Goal: Task Accomplishment & Management: Manage account settings

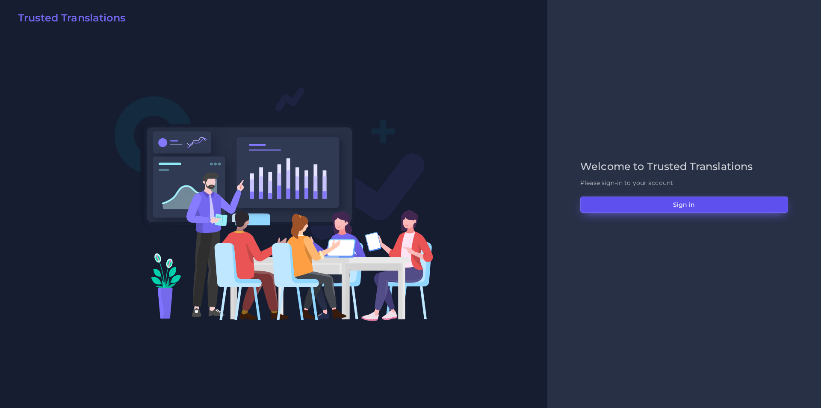
click at [586, 210] on button "Sign in" at bounding box center [684, 204] width 208 height 16
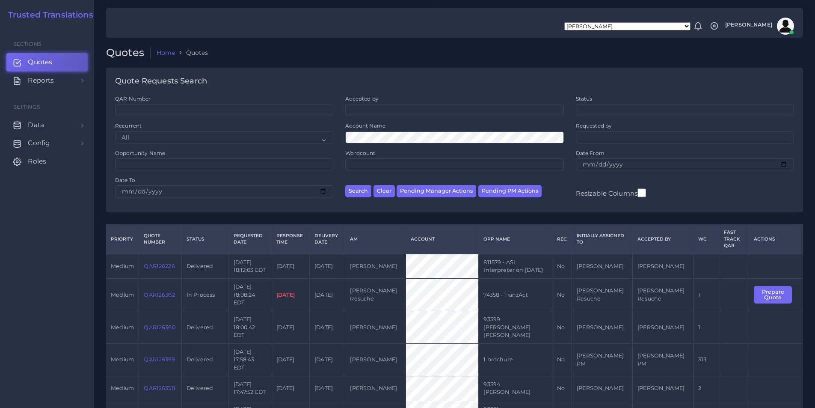
drag, startPoint x: 485, startPoint y: 44, endPoint x: 465, endPoint y: 48, distance: 20.9
click at [478, 56] on ol "Home Quotes" at bounding box center [388, 53] width 475 height 12
click at [475, 53] on ol "Home Quotes" at bounding box center [388, 53] width 475 height 12
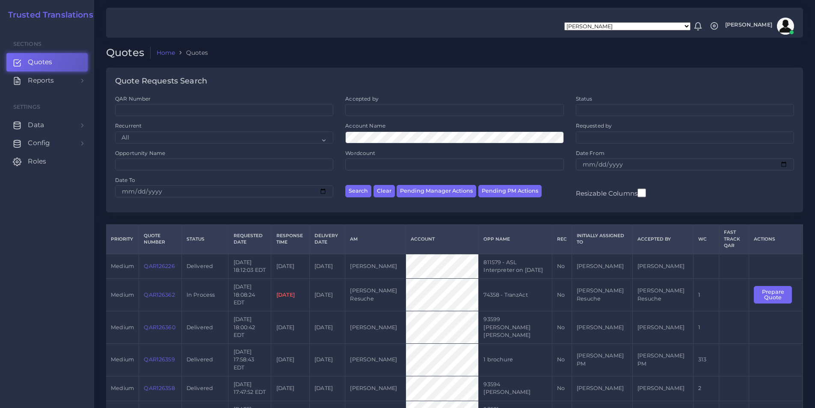
drag, startPoint x: 476, startPoint y: 52, endPoint x: 467, endPoint y: 50, distance: 8.7
click at [467, 50] on ol "Home Quotes" at bounding box center [388, 53] width 475 height 12
click at [453, 62] on div "Quotes Home Quotes" at bounding box center [454, 57] width 709 height 21
click at [424, 59] on ol "Home Quotes" at bounding box center [388, 53] width 475 height 12
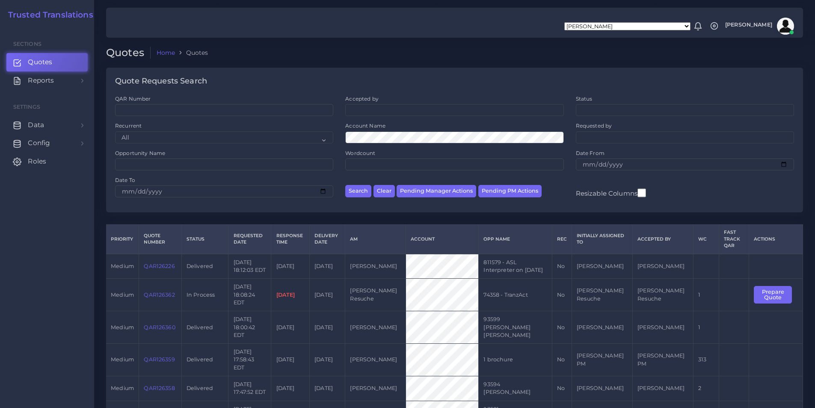
click at [424, 59] on ol "Home Quotes" at bounding box center [388, 53] width 475 height 12
click at [198, 50] on li "Quotes" at bounding box center [191, 52] width 33 height 9
click at [418, 66] on div "Quotes Home Quotes" at bounding box center [454, 57] width 709 height 21
click at [420, 65] on div "Quotes Home Quotes" at bounding box center [454, 57] width 709 height 21
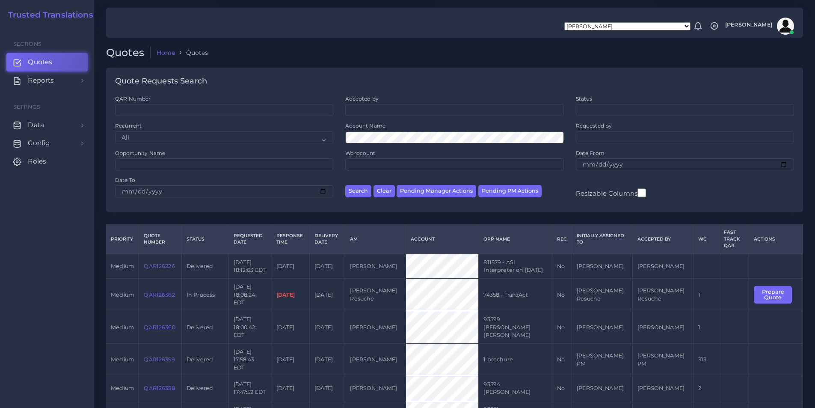
drag, startPoint x: 176, startPoint y: 52, endPoint x: 182, endPoint y: 51, distance: 5.6
click at [180, 51] on li "Quotes" at bounding box center [191, 52] width 33 height 9
click at [182, 51] on li "Quotes" at bounding box center [191, 52] width 33 height 9
click at [275, 64] on div "Quotes Home Quotes" at bounding box center [454, 57] width 709 height 21
drag, startPoint x: 499, startPoint y: 66, endPoint x: 481, endPoint y: 49, distance: 24.8
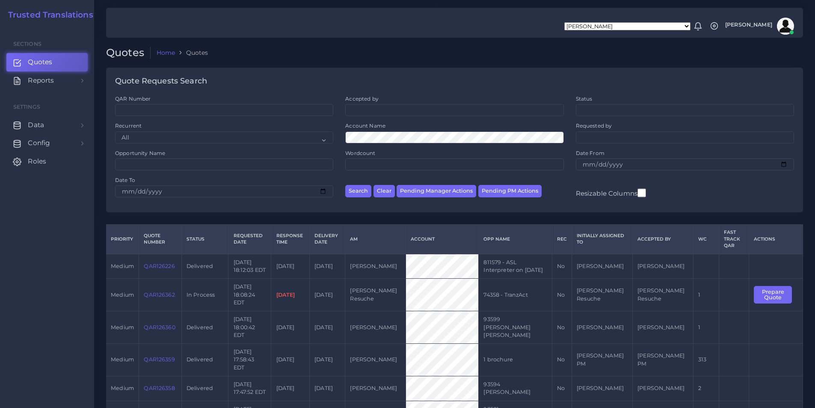
click at [503, 62] on div "Quotes Home Quotes" at bounding box center [454, 57] width 709 height 21
drag, startPoint x: 525, startPoint y: 56, endPoint x: 497, endPoint y: 51, distance: 29.2
click at [521, 56] on ol "Home Quotes" at bounding box center [388, 53] width 475 height 12
click at [496, 51] on ol "Home Quotes" at bounding box center [388, 53] width 475 height 12
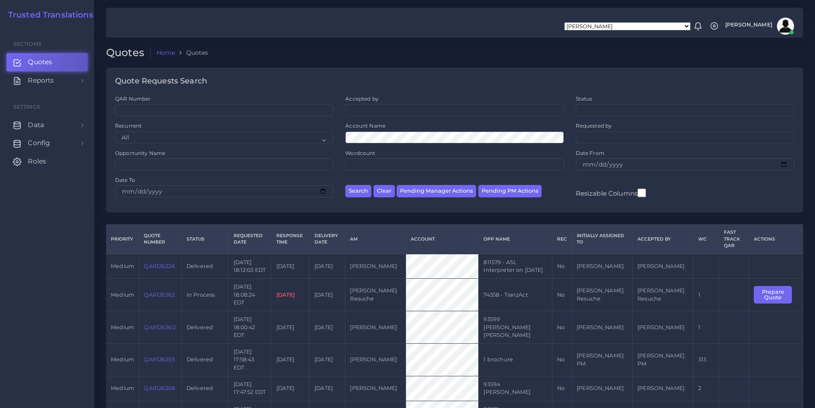
click at [496, 51] on ol "Home Quotes" at bounding box center [388, 53] width 475 height 12
click at [512, 27] on div "Aldana Resuche Alejandro Zuluaga Ana Romero Ana Whitby PM Anabella Garcia Anais…" at bounding box center [454, 23] width 697 height 30
click at [477, 54] on ol "Home Quotes" at bounding box center [388, 53] width 475 height 12
click at [539, 61] on div "Quotes Home Quotes" at bounding box center [454, 57] width 709 height 21
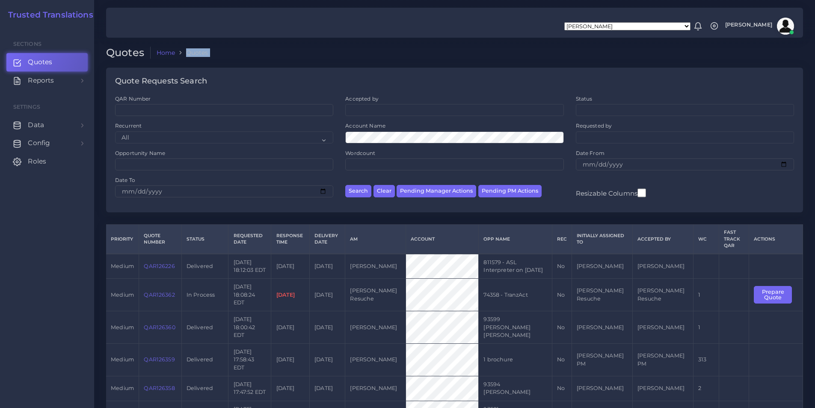
click at [539, 61] on div "Quotes Home Quotes" at bounding box center [454, 57] width 709 height 21
click at [520, 58] on ol "Home Quotes" at bounding box center [388, 53] width 475 height 12
click at [489, 61] on div "Quotes Home Quotes" at bounding box center [454, 57] width 709 height 21
click at [521, 54] on ol "Home Quotes" at bounding box center [388, 53] width 475 height 12
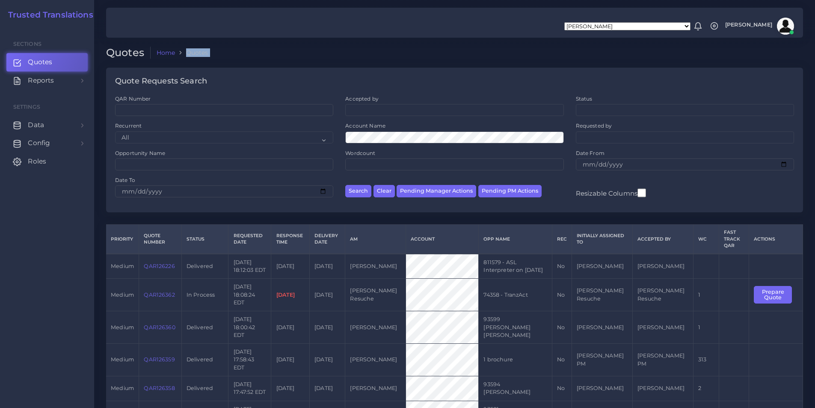
click at [521, 54] on ol "Home Quotes" at bounding box center [388, 53] width 475 height 12
drag, startPoint x: 529, startPoint y: 57, endPoint x: 497, endPoint y: 58, distance: 32.1
click at [497, 58] on ol "Home Quotes" at bounding box center [388, 53] width 475 height 12
click at [470, 54] on ol "Home Quotes" at bounding box center [388, 53] width 475 height 12
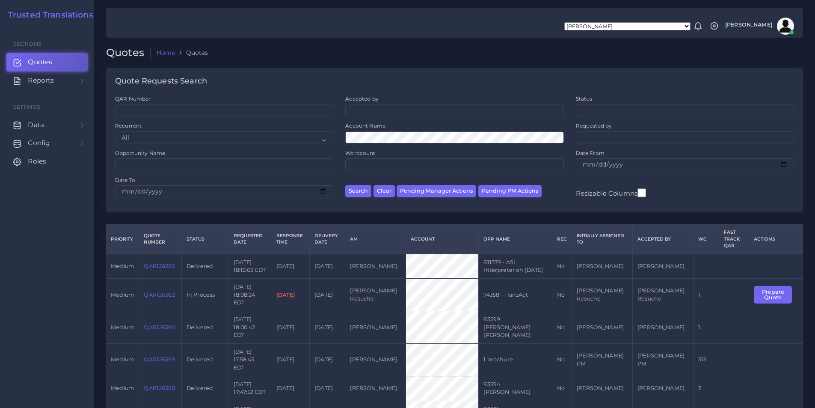
click at [271, 40] on div at bounding box center [407, 22] width 815 height 44
click at [502, 70] on div "Quote Requests Search" at bounding box center [454, 81] width 697 height 27
drag, startPoint x: 513, startPoint y: 61, endPoint x: 478, endPoint y: 52, distance: 35.8
click at [478, 52] on ol "Home Quotes" at bounding box center [388, 53] width 475 height 12
click at [486, 56] on ol "Home Quotes" at bounding box center [388, 53] width 475 height 12
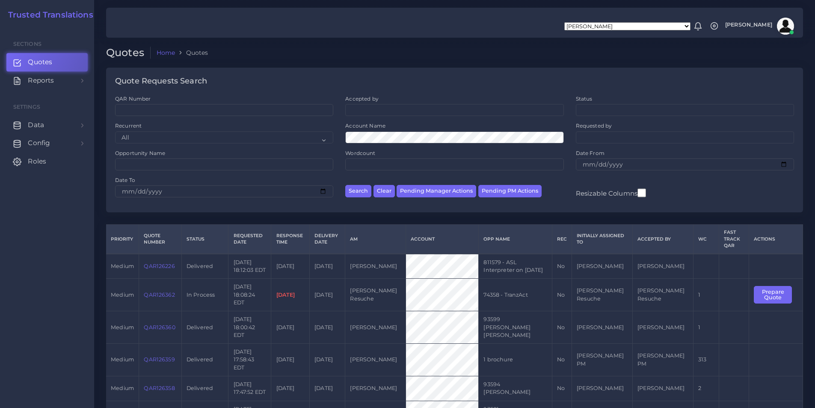
click at [486, 56] on ol "Home Quotes" at bounding box center [388, 53] width 475 height 12
click at [506, 63] on div "Quotes Home Quotes" at bounding box center [454, 57] width 709 height 21
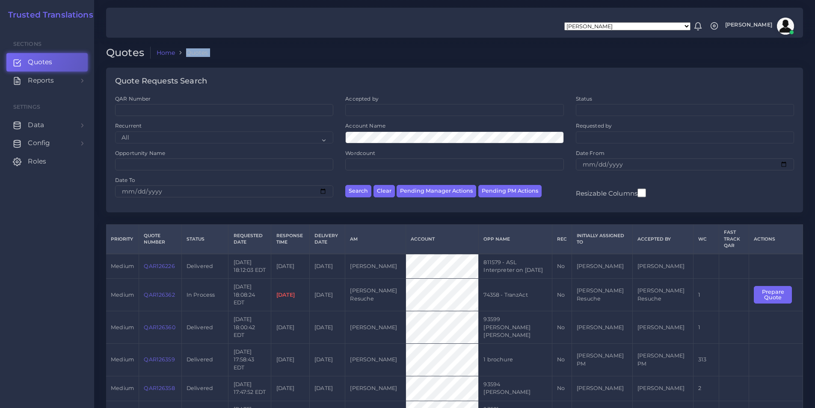
click at [506, 63] on div "Quotes Home Quotes" at bounding box center [454, 57] width 709 height 21
drag, startPoint x: 481, startPoint y: 68, endPoint x: 425, endPoint y: 71, distance: 56.1
click at [425, 71] on div "Quote Requests Search" at bounding box center [454, 81] width 697 height 27
click at [483, 62] on div "Quotes Home Quotes" at bounding box center [454, 57] width 709 height 21
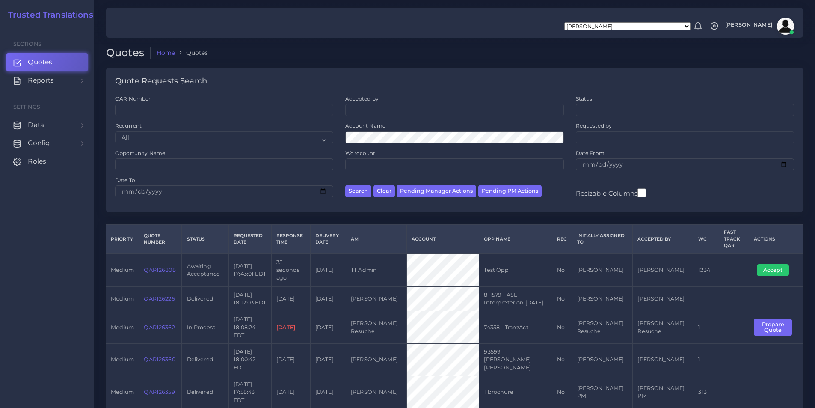
click at [153, 270] on link "QAR126808" at bounding box center [160, 270] width 32 height 6
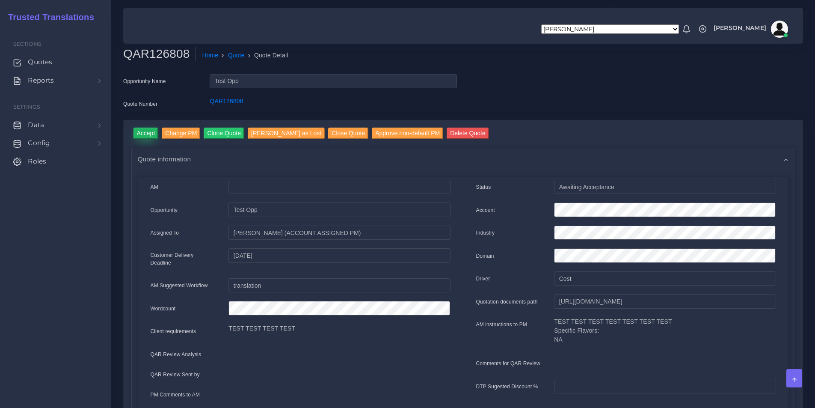
click at [149, 134] on input "Accept" at bounding box center [145, 133] width 25 height 12
